Goal: Information Seeking & Learning: Understand process/instructions

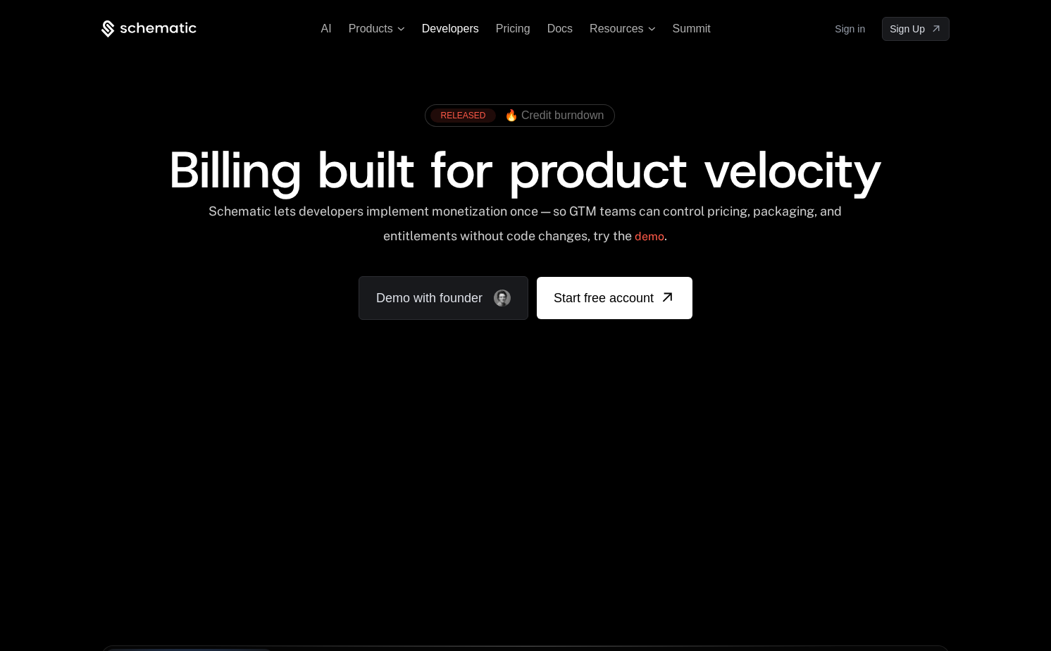
click at [444, 23] on span "Developers" at bounding box center [450, 29] width 57 height 12
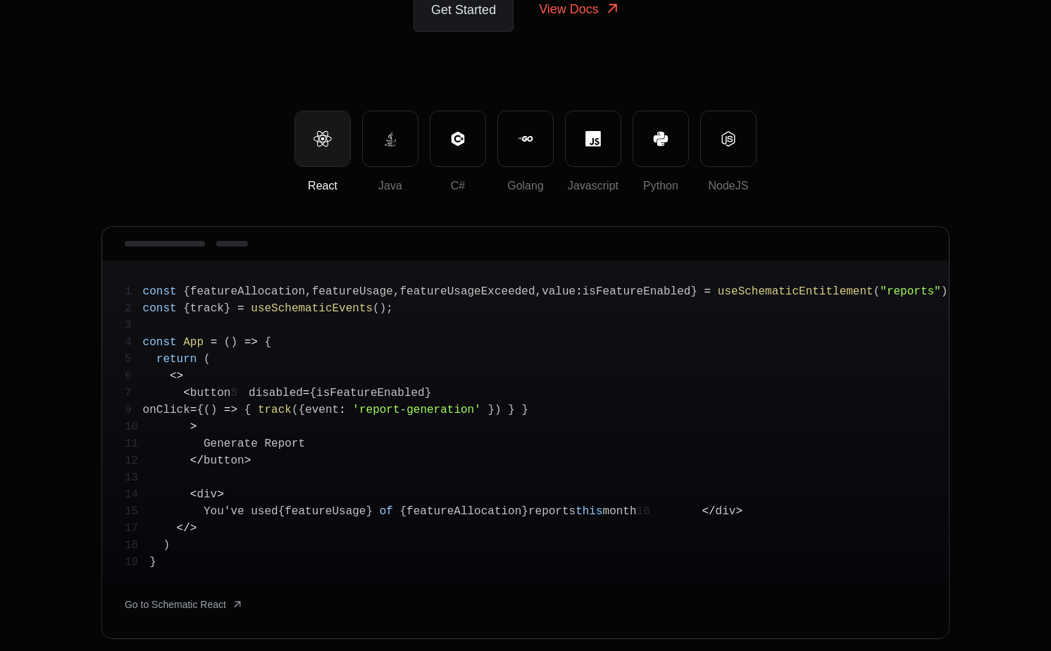
scroll to position [200, 0]
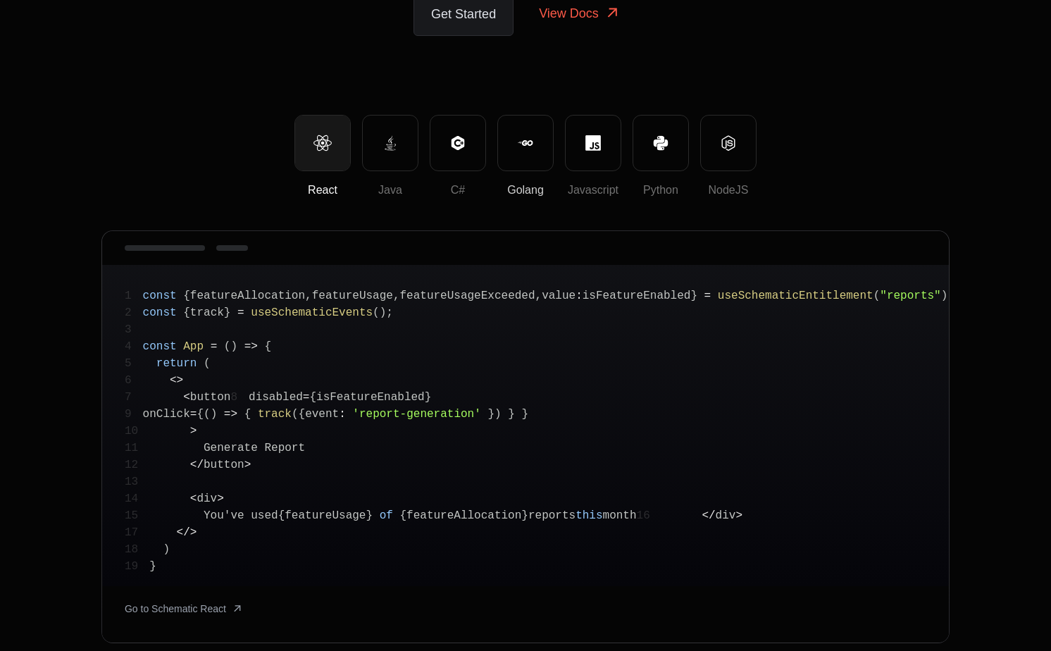
click at [521, 147] on icon at bounding box center [525, 142] width 15 height 15
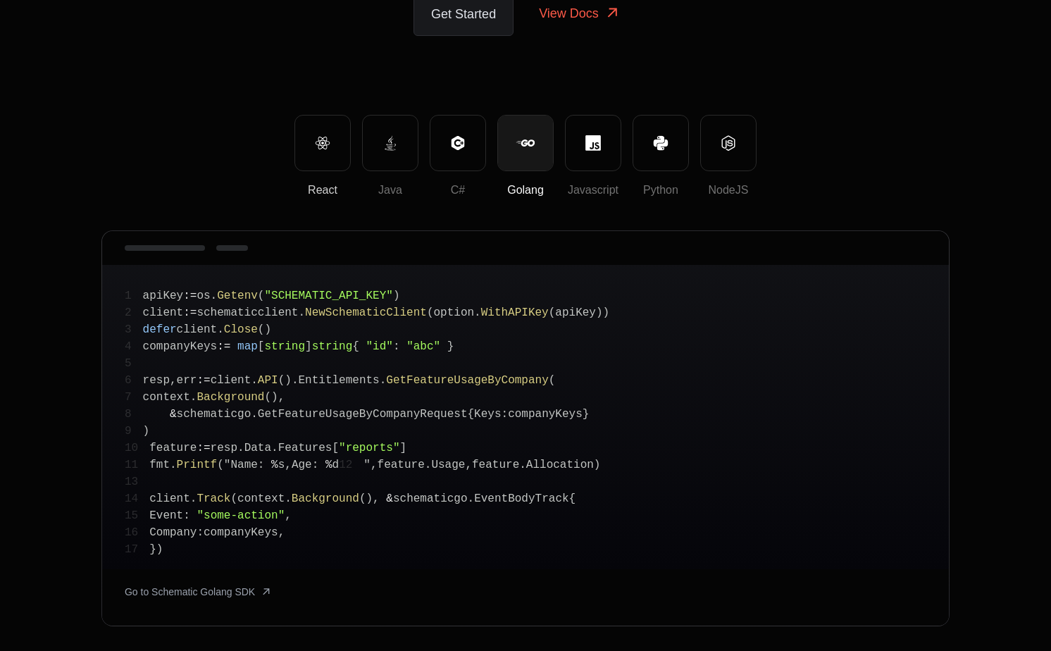
click at [349, 147] on button "React" at bounding box center [322, 143] width 56 height 56
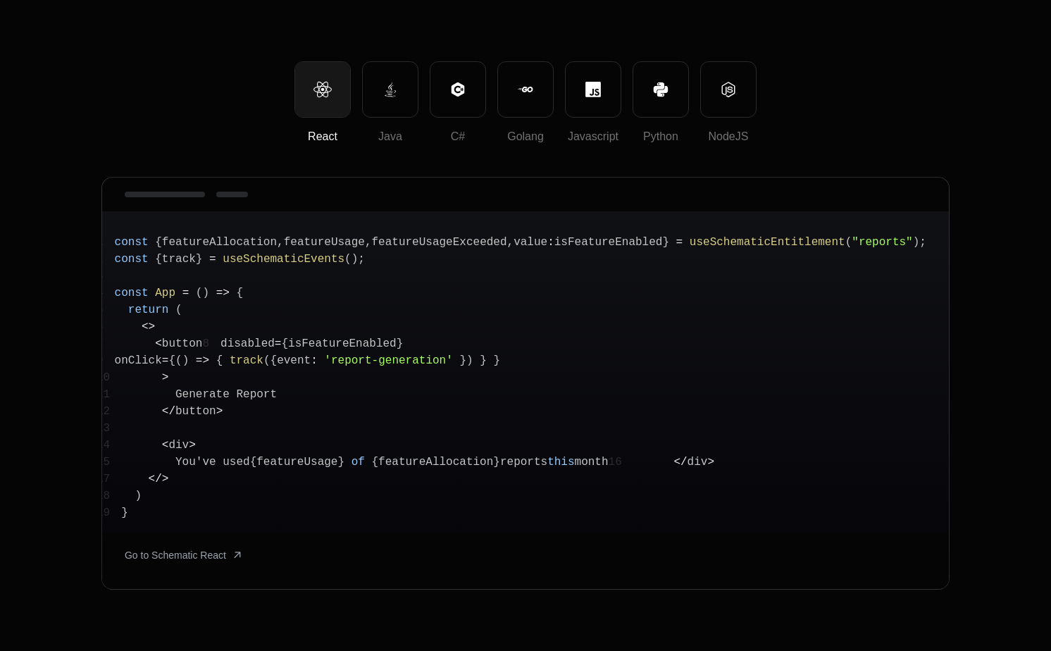
scroll to position [0, 0]
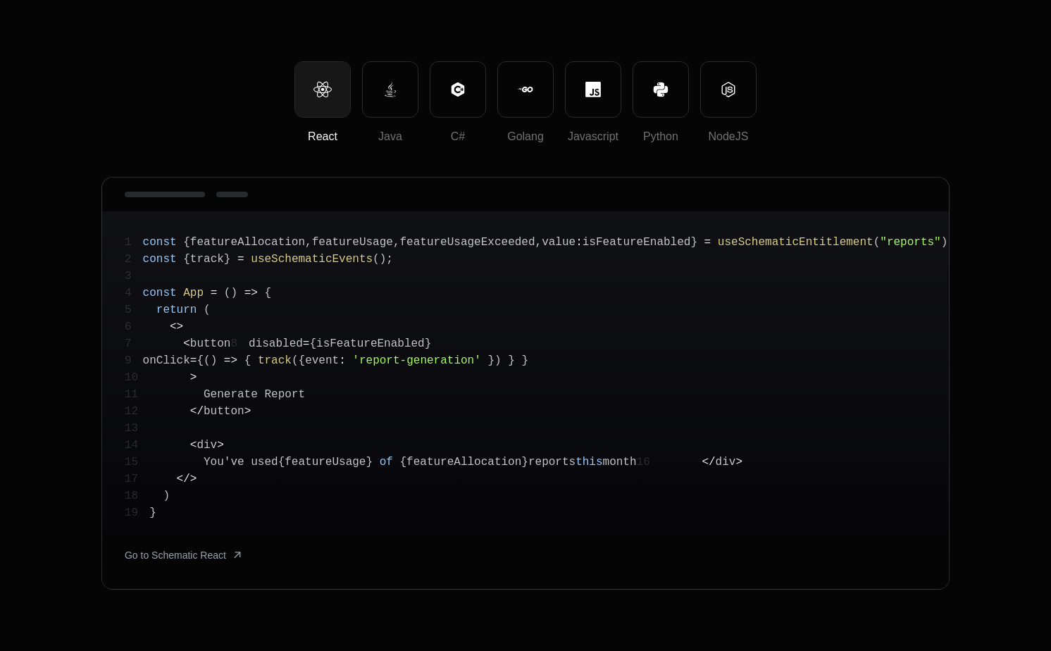
click at [292, 247] on span "featureAllocation" at bounding box center [247, 242] width 115 height 13
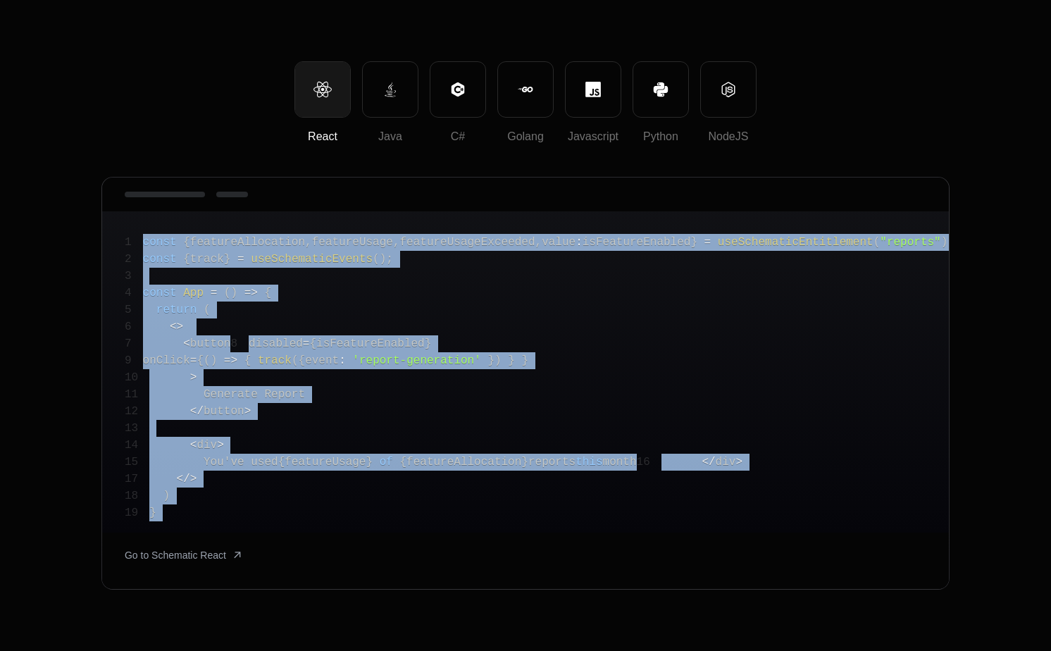
drag, startPoint x: 292, startPoint y: 247, endPoint x: 242, endPoint y: 550, distance: 307.7
click at [242, 533] on pre "1 const { featureAllocation , featureUsage , featureUsageExceeded , value : isF…" at bounding box center [525, 371] width 847 height 321
copy code "const { featureAllocation , featureUsage , featureUsageExceeded , value : isFea…"
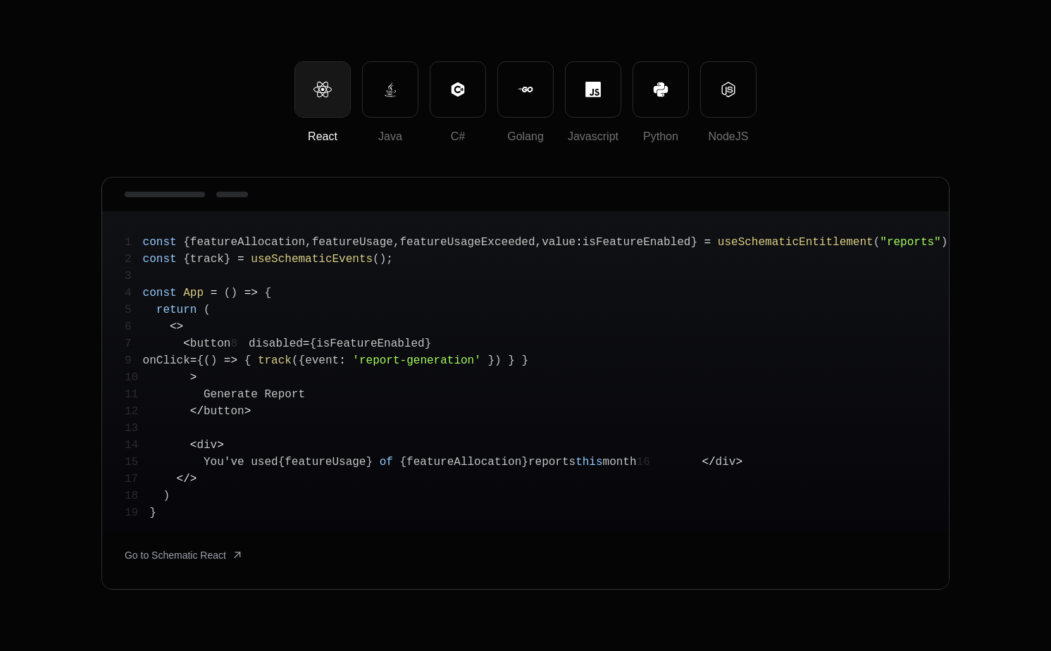
click at [292, 367] on span "track" at bounding box center [275, 360] width 34 height 13
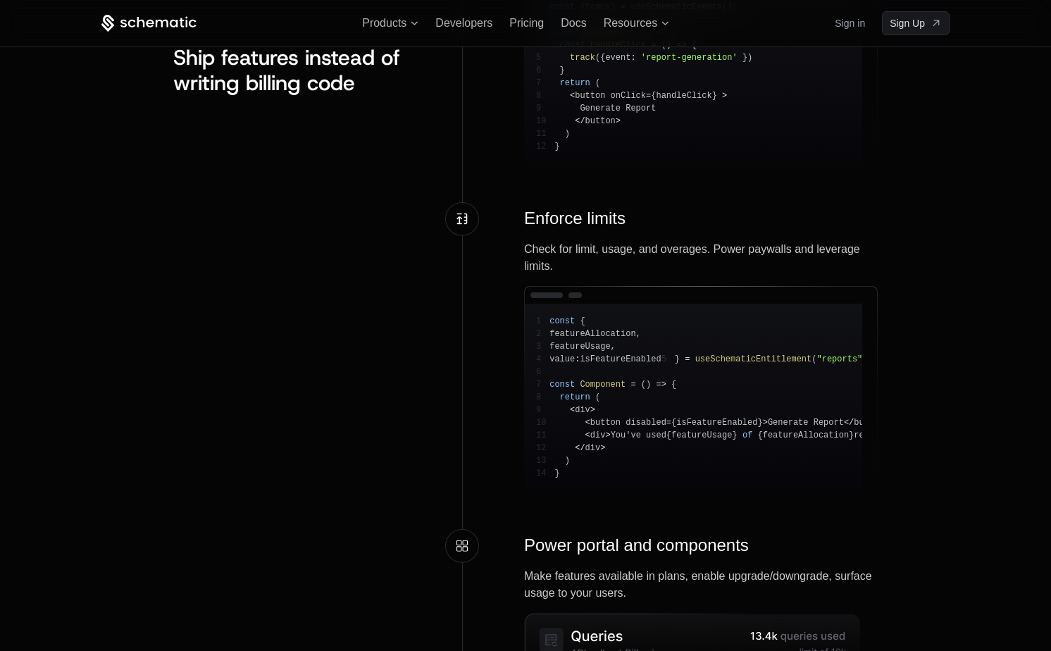
scroll to position [1675, 0]
